Goal: Transaction & Acquisition: Purchase product/service

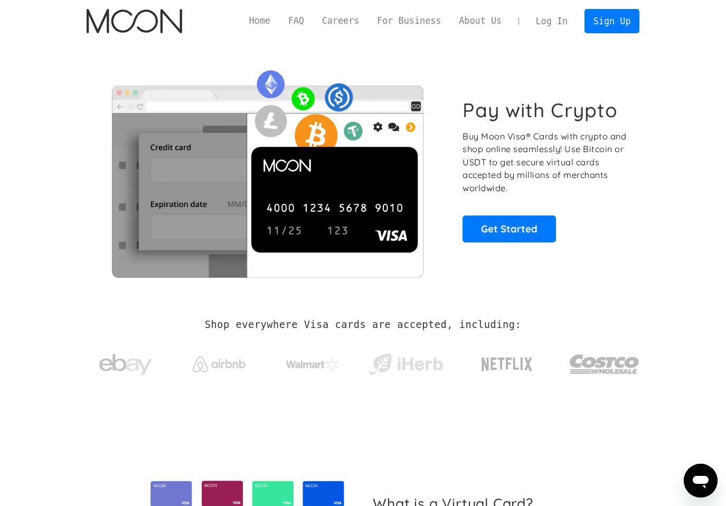
click at [575, 57] on div "Pay with Crypto Buy Moon Visa® Cards with crypto and shop online seamlessly! Us…" at bounding box center [363, 170] width 553 height 256
click at [548, 16] on link "Log In" at bounding box center [552, 21] width 50 height 23
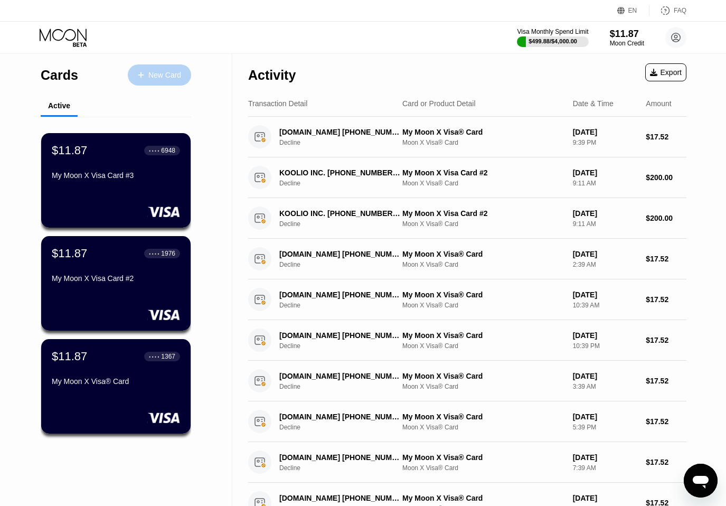
click at [164, 71] on div "New Card" at bounding box center [164, 75] width 33 height 9
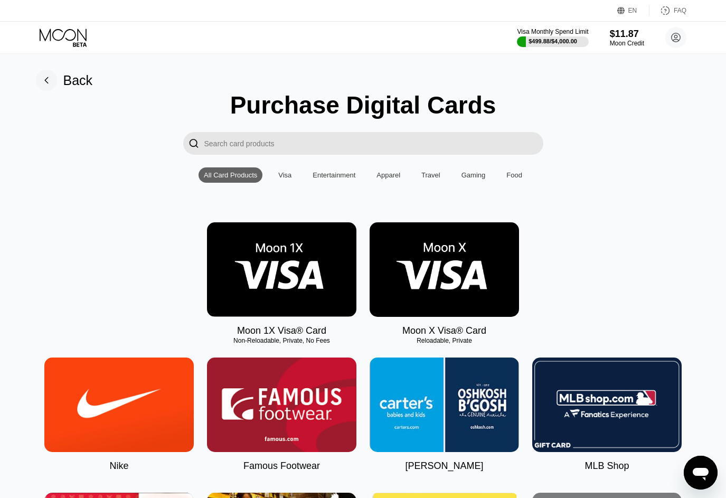
click at [463, 278] on img at bounding box center [444, 269] width 149 height 95
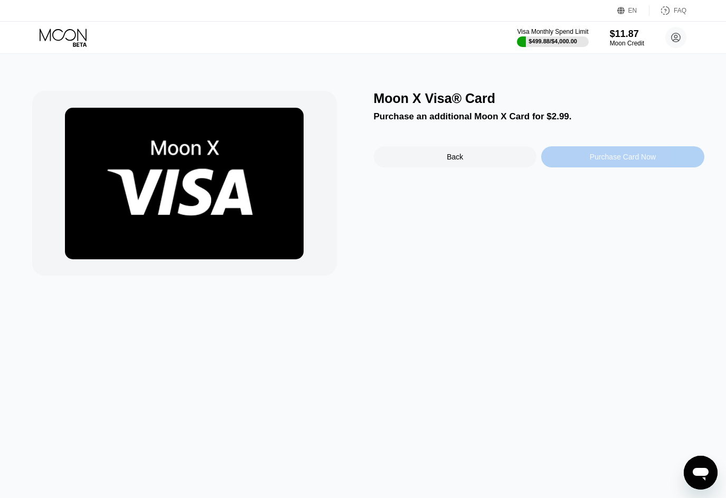
click at [616, 161] on div "Purchase Card Now" at bounding box center [623, 157] width 66 height 8
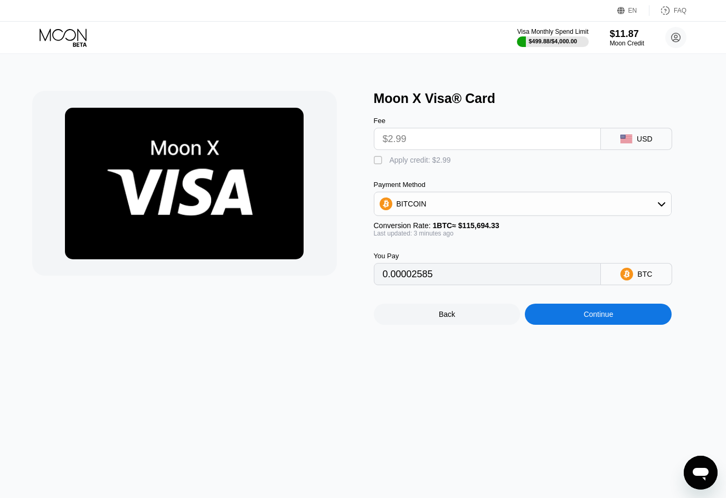
click at [374, 164] on div "" at bounding box center [379, 160] width 11 height 11
type input "0"
click at [579, 325] on div "Continue" at bounding box center [598, 314] width 147 height 21
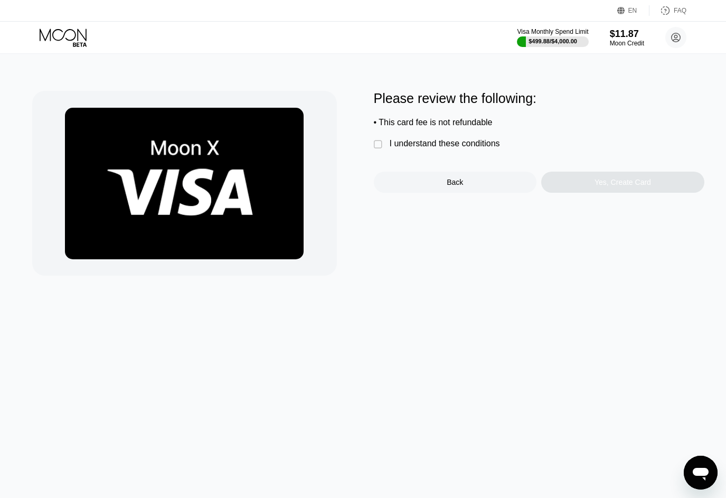
click at [397, 146] on div "I understand these conditions" at bounding box center [445, 144] width 110 height 10
click at [603, 185] on div "Yes, Create Card" at bounding box center [623, 182] width 57 height 8
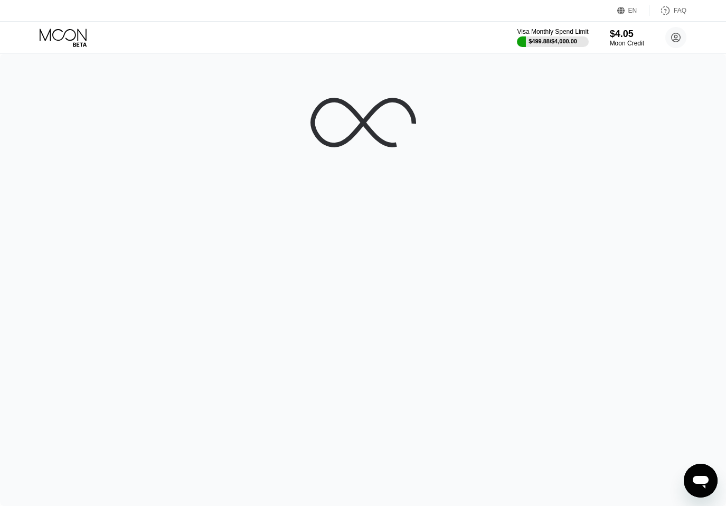
click at [117, 308] on div at bounding box center [363, 280] width 726 height 452
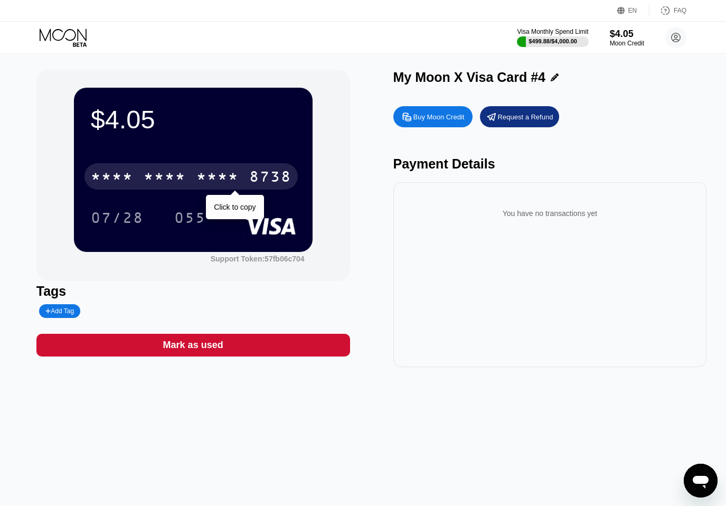
click at [245, 175] on div "* * * * * * * * * * * * 8738" at bounding box center [190, 176] width 213 height 26
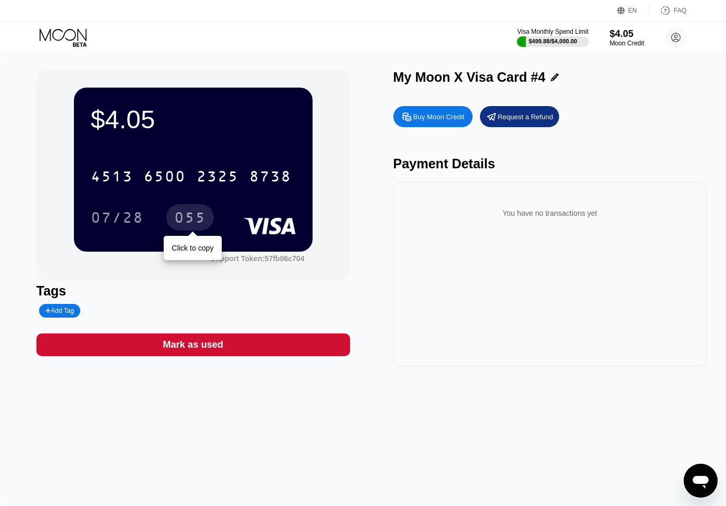
click at [202, 215] on div "055" at bounding box center [190, 219] width 32 height 17
click at [217, 182] on div "2325" at bounding box center [217, 178] width 42 height 17
click at [185, 218] on div "055" at bounding box center [190, 219] width 32 height 17
click at [238, 299] on div "Tags" at bounding box center [193, 291] width 314 height 15
click at [615, 37] on div "$4.05" at bounding box center [627, 34] width 34 height 11
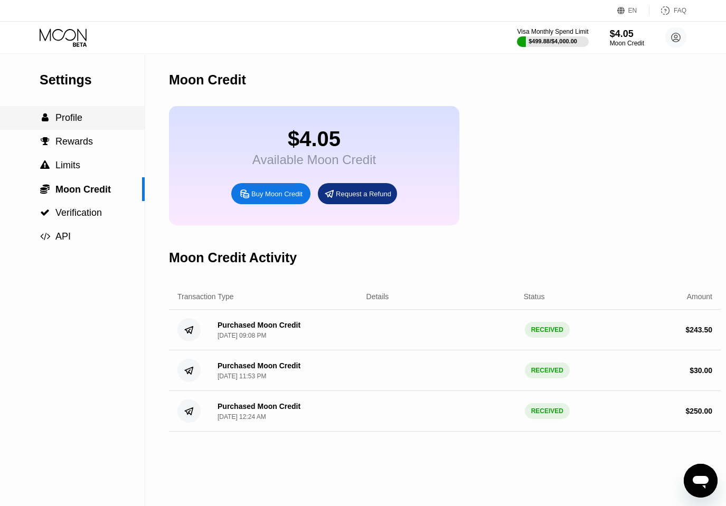
click at [63, 123] on span "Profile" at bounding box center [68, 117] width 27 height 11
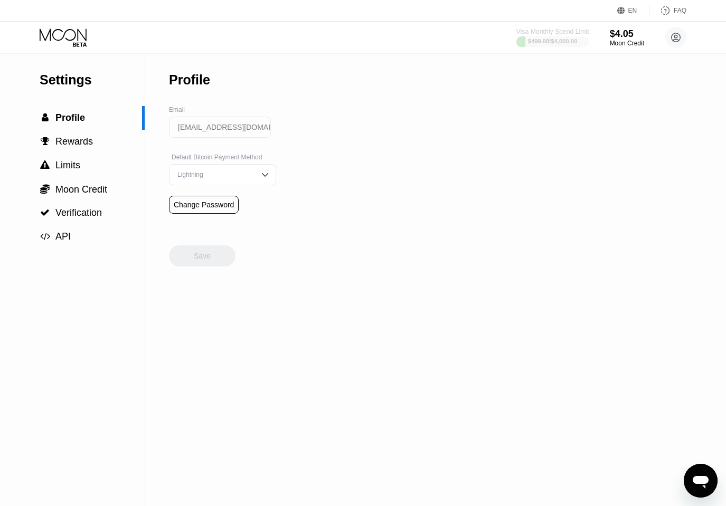
click at [558, 38] on div "$499.88 / $4,000.00" at bounding box center [553, 41] width 50 height 6
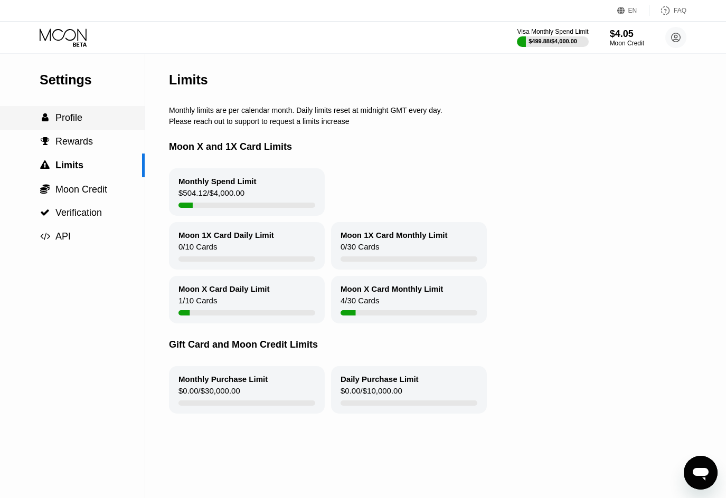
click at [73, 123] on span "Profile" at bounding box center [68, 117] width 27 height 11
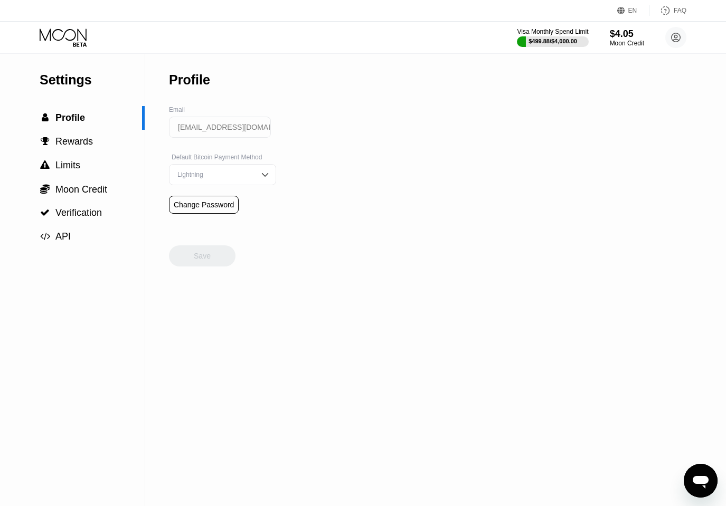
click at [513, 132] on div "Settings  Profile  Rewards  Limits  Moon Credit  Verification  API Profil…" at bounding box center [363, 280] width 726 height 453
click at [198, 36] on div "Visa Monthly Spend Limit $499.88 / $4,000.00 $8.88 Moon Credit sabinanasirova94…" at bounding box center [363, 38] width 726 height 32
